Goal: Task Accomplishment & Management: Manage account settings

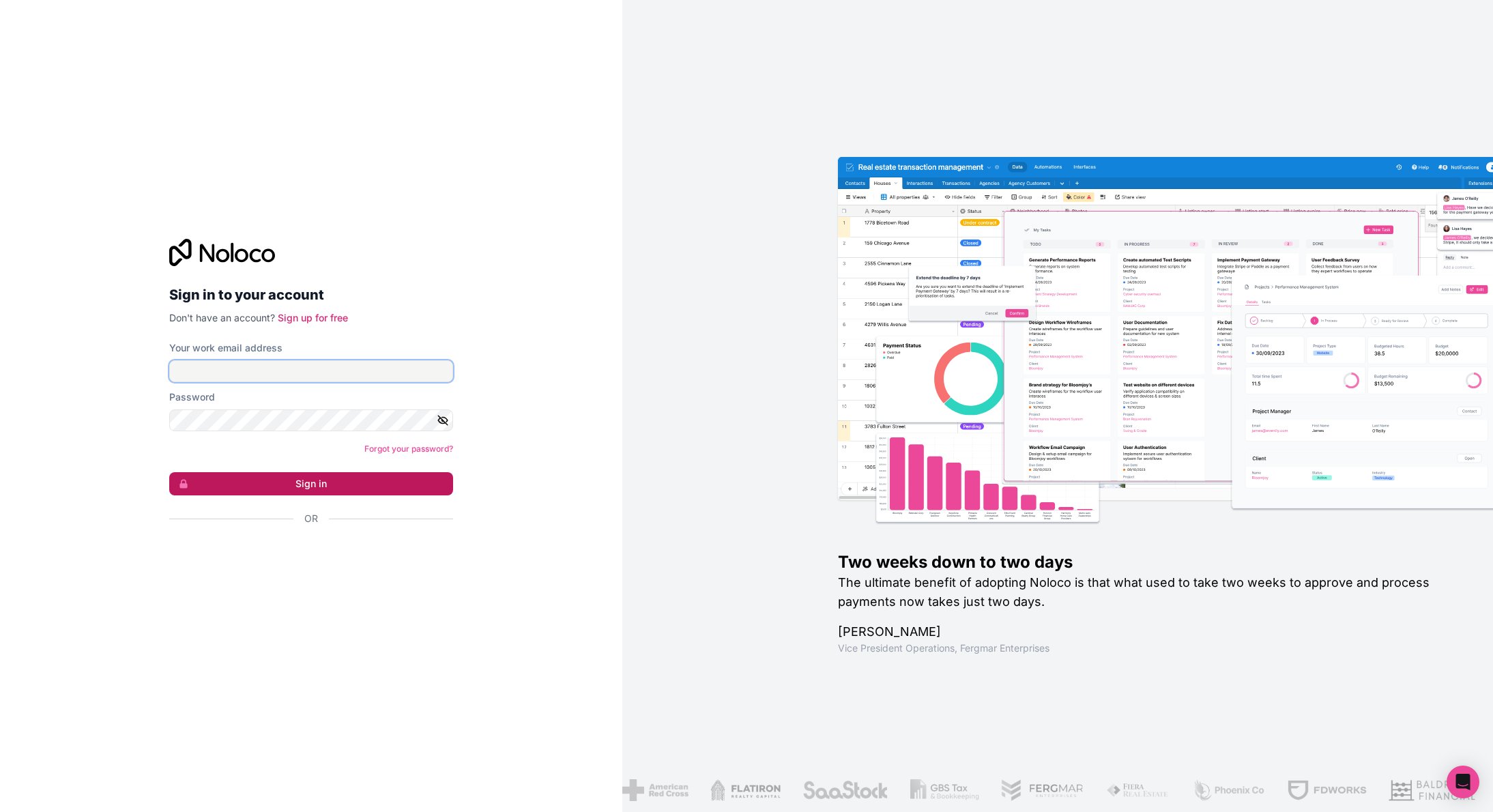
type input "[PERSON_NAME][EMAIL_ADDRESS][DOMAIN_NAME]"
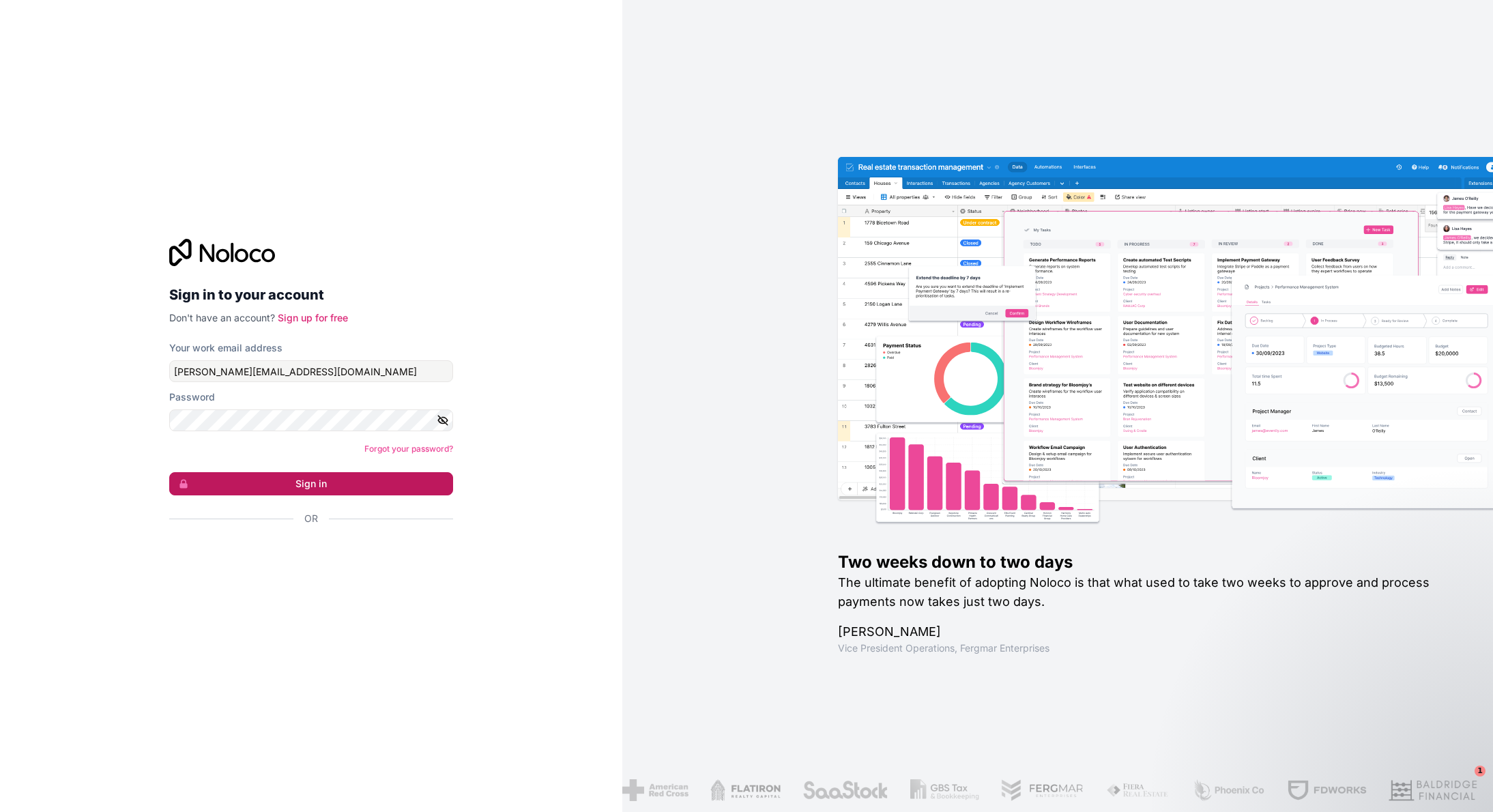
click at [306, 485] on button "Sign in" at bounding box center [311, 483] width 284 height 23
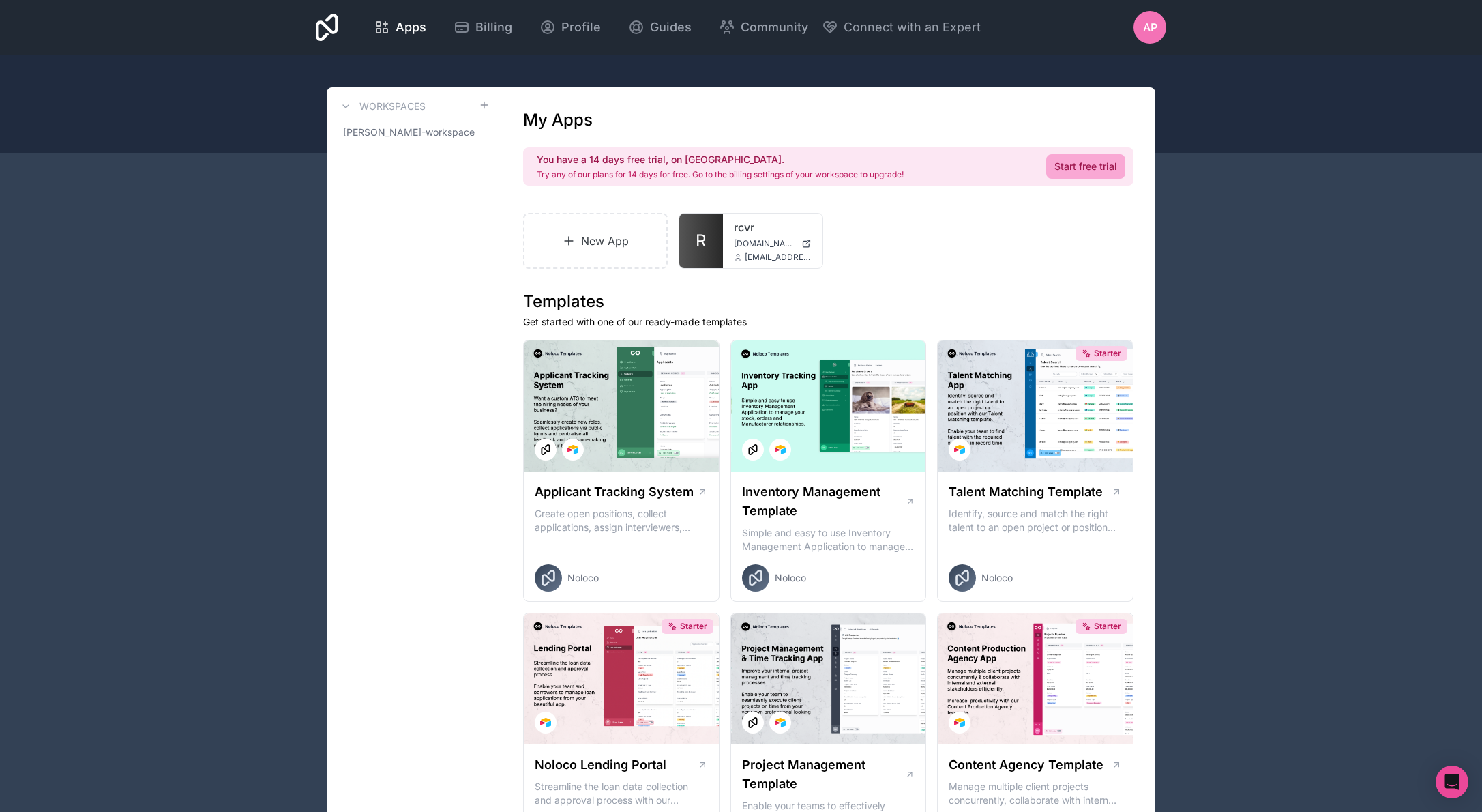
click at [489, 31] on span "Billing" at bounding box center [494, 27] width 37 height 19
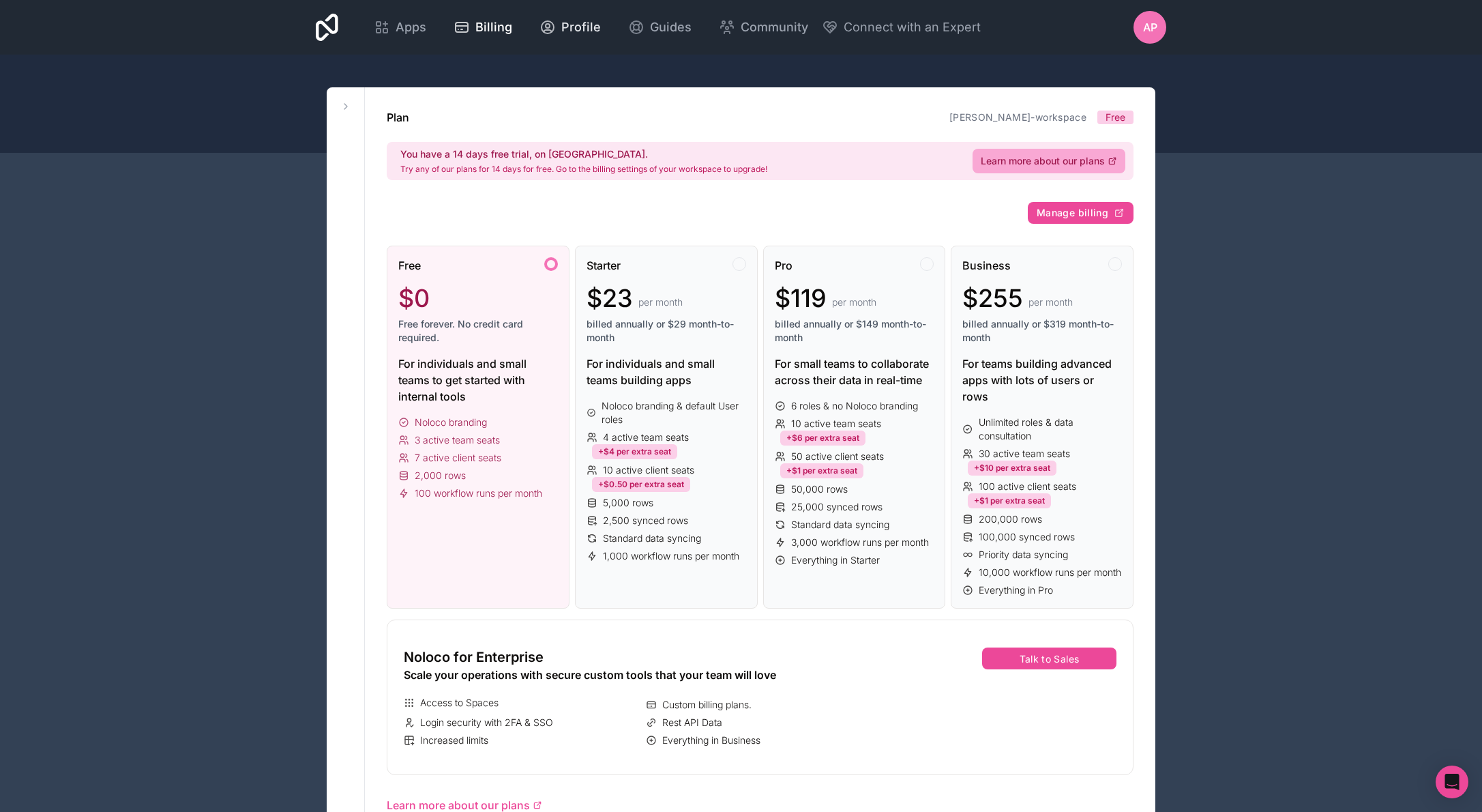
click at [576, 25] on span "Profile" at bounding box center [581, 27] width 40 height 19
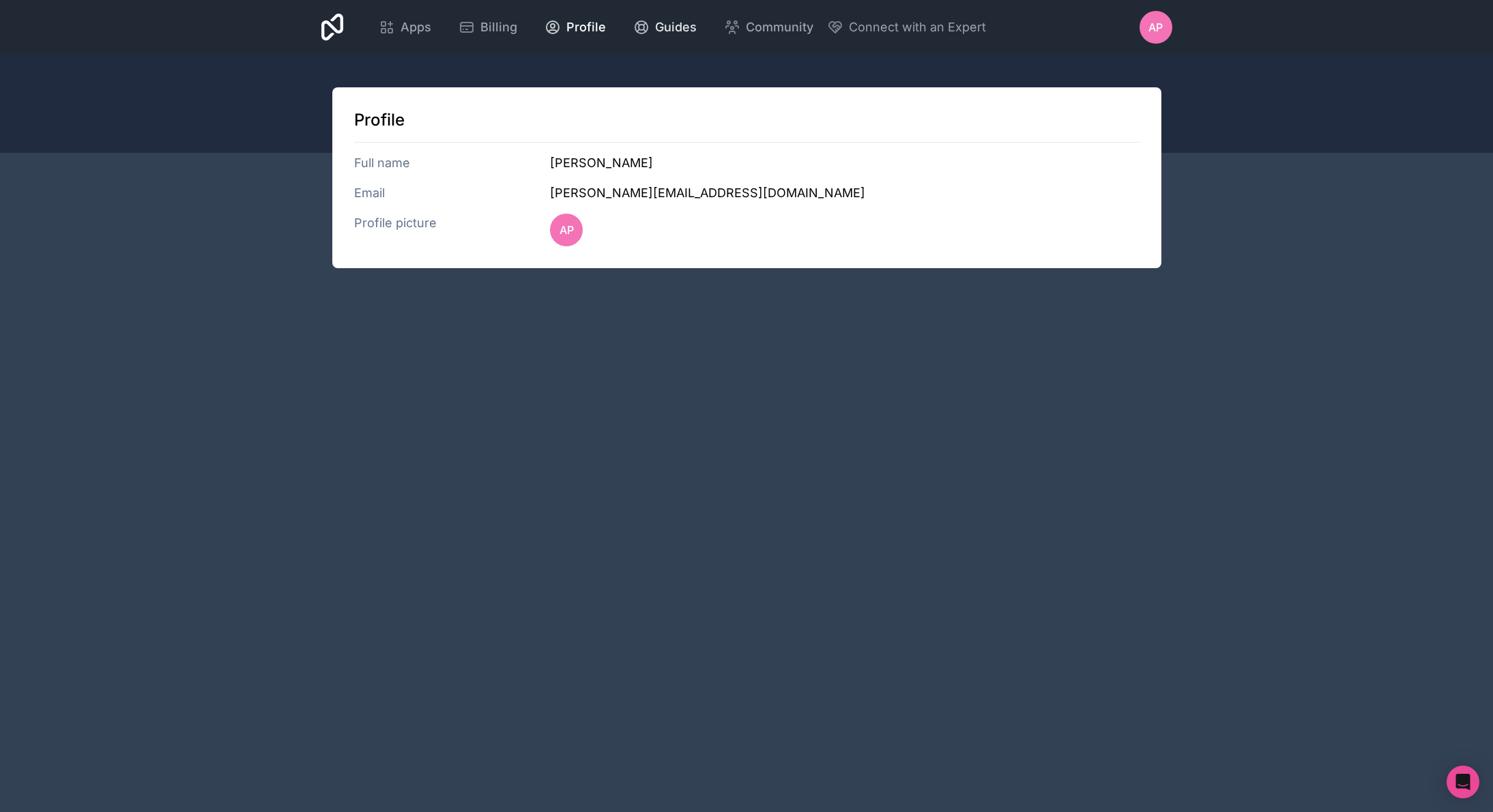
click at [670, 27] on span "Guides" at bounding box center [676, 27] width 41 height 19
click at [1418, 118] on div at bounding box center [746, 104] width 1493 height 98
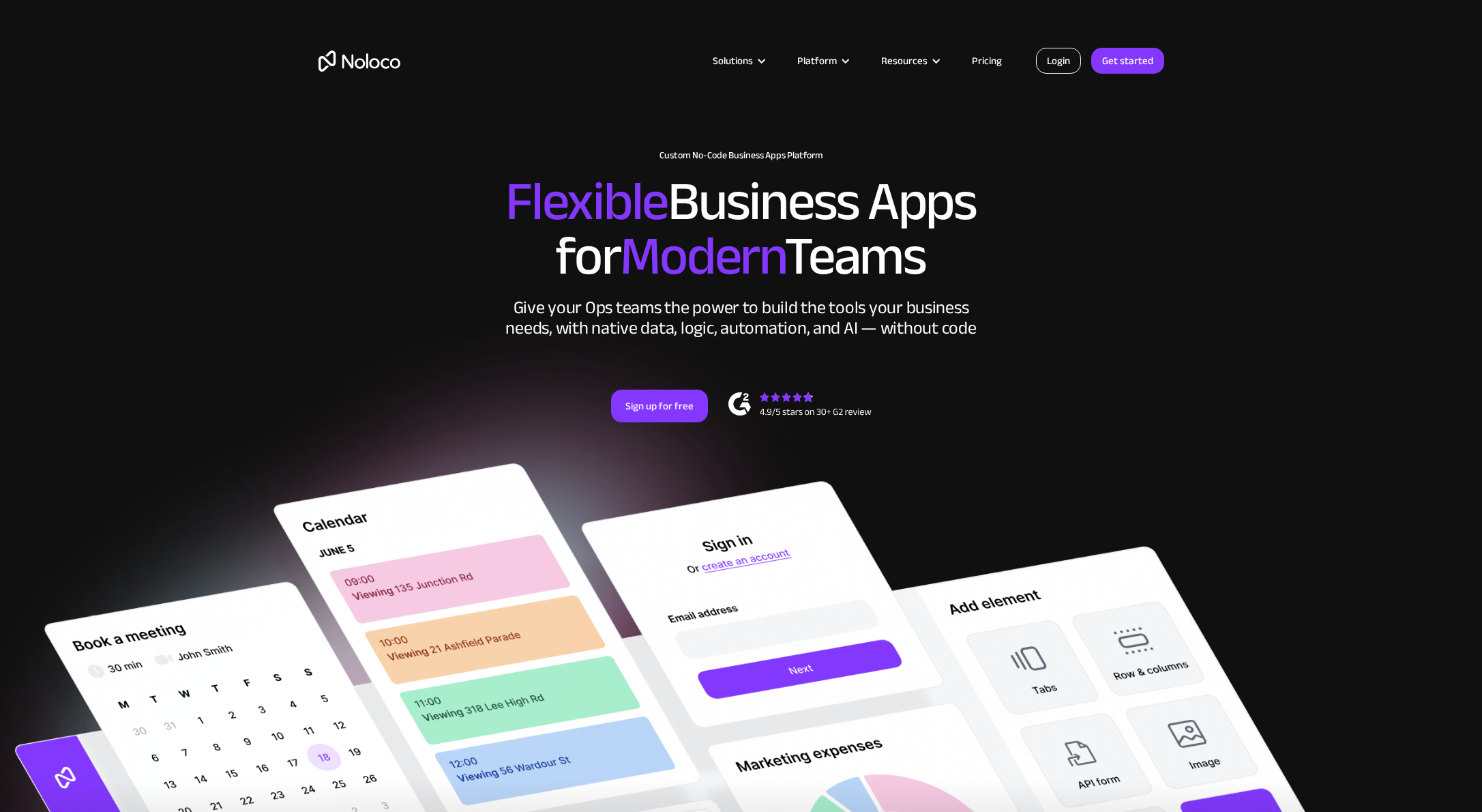
click at [1060, 54] on link "Login" at bounding box center [1058, 60] width 45 height 26
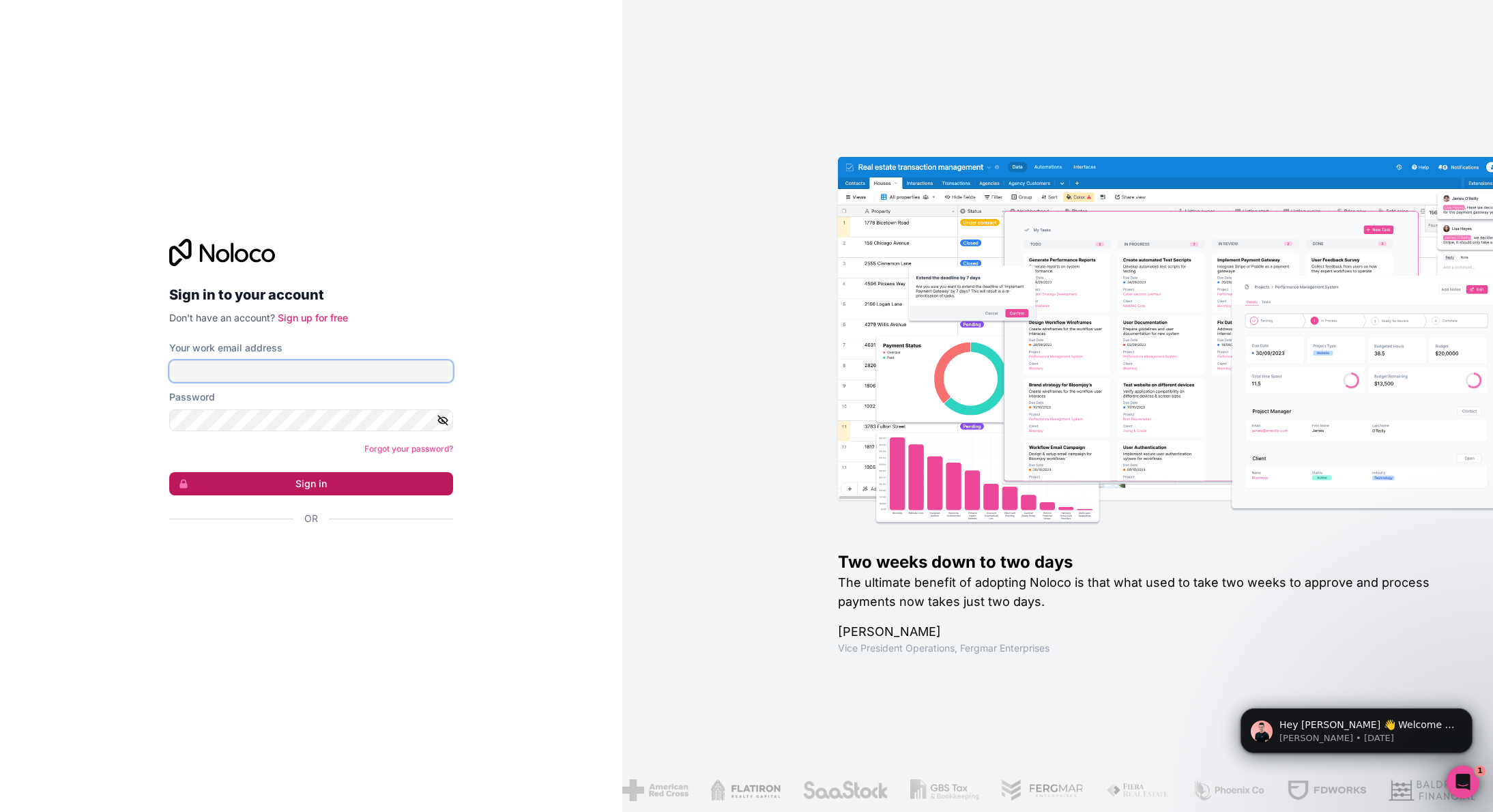
type input "[PERSON_NAME][EMAIL_ADDRESS][DOMAIN_NAME]"
click at [299, 482] on button "Sign in" at bounding box center [311, 483] width 284 height 23
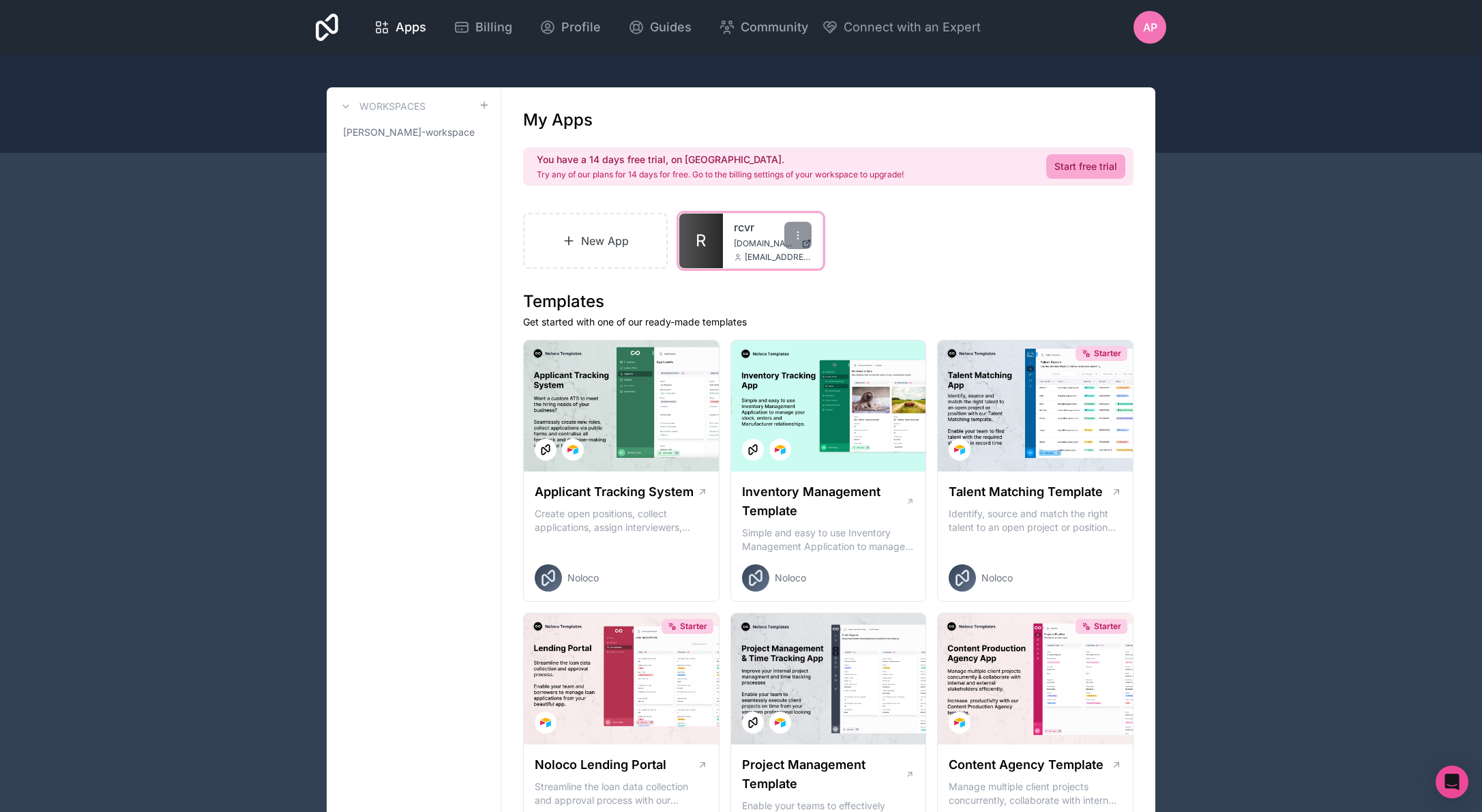
click at [748, 244] on span "[DOMAIN_NAME]" at bounding box center [765, 244] width 62 height 11
